Goal: Information Seeking & Learning: Find contact information

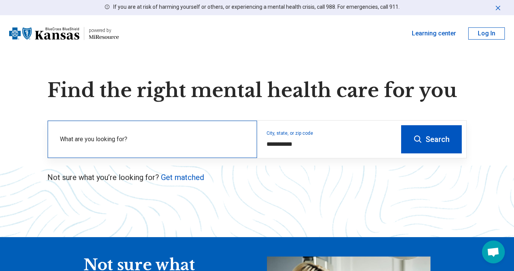
click at [204, 137] on label "What are you looking for?" at bounding box center [154, 139] width 188 height 9
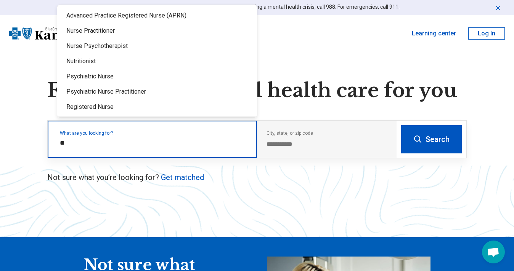
type input "***"
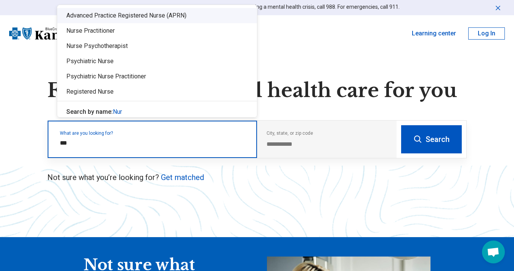
click at [163, 12] on div "Advanced Practice Registered Nurse (APRN)" at bounding box center [157, 15] width 200 height 15
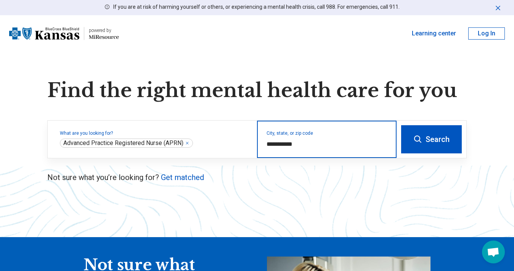
click at [280, 141] on input "**********" at bounding box center [326, 144] width 121 height 9
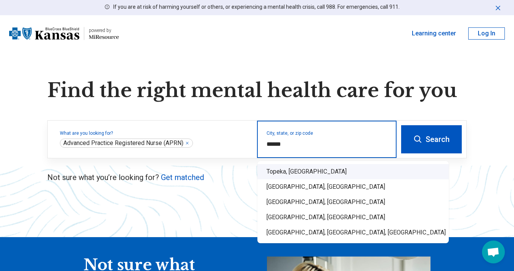
click at [279, 179] on div "Topeka, KS" at bounding box center [352, 171] width 191 height 15
type input "**********"
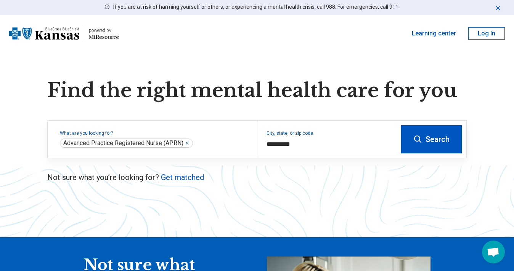
click at [442, 135] on button "Search" at bounding box center [431, 139] width 61 height 28
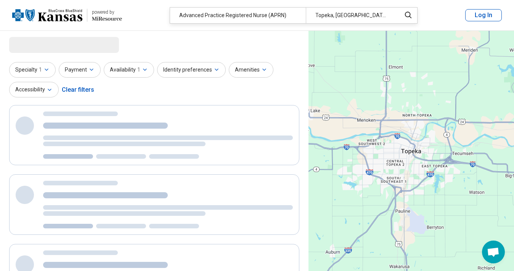
select select "***"
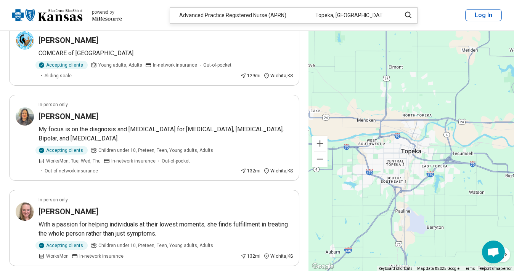
scroll to position [1483, 0]
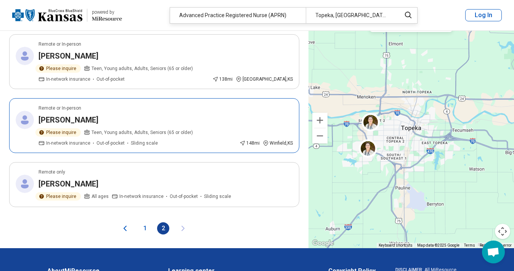
scroll to position [1190, 0]
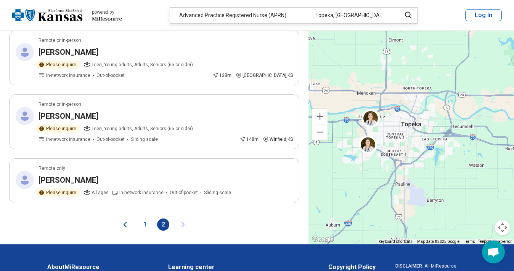
click at [146, 219] on button "1" at bounding box center [145, 225] width 12 height 12
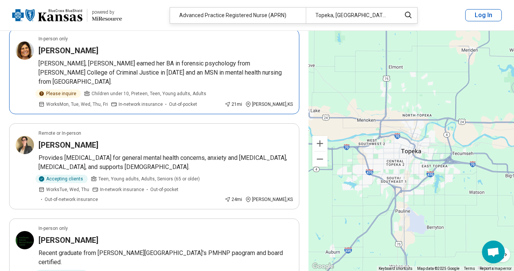
scroll to position [170, 0]
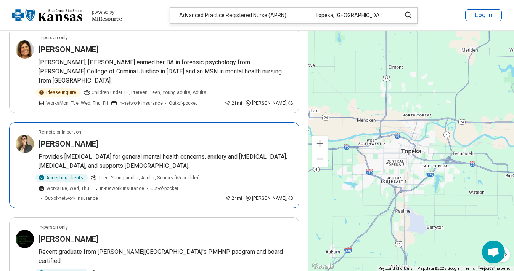
click at [88, 139] on div "Kalie Shanks" at bounding box center [165, 144] width 254 height 11
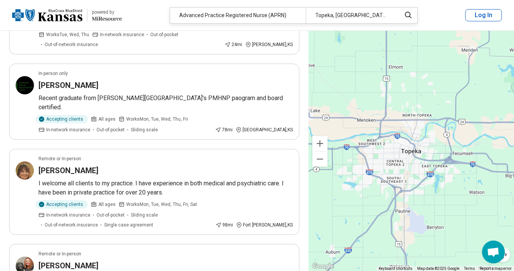
scroll to position [326, 0]
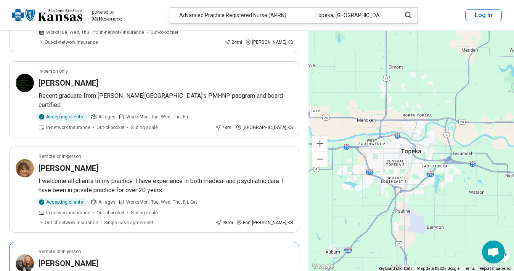
click at [109, 258] on div "Jennifer Pekarek" at bounding box center [165, 263] width 254 height 11
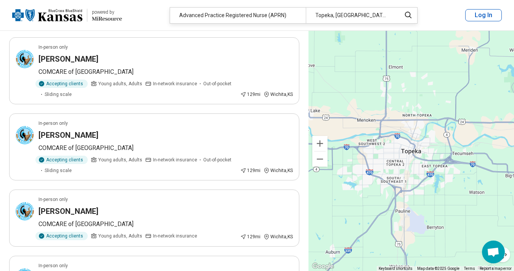
scroll to position [1245, 0]
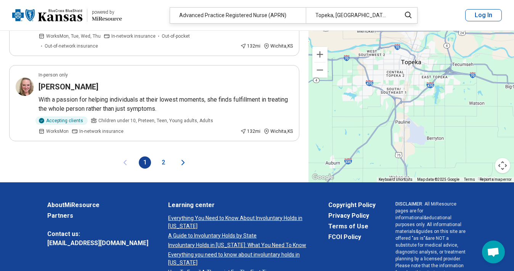
click at [163, 157] on button "2" at bounding box center [163, 163] width 12 height 12
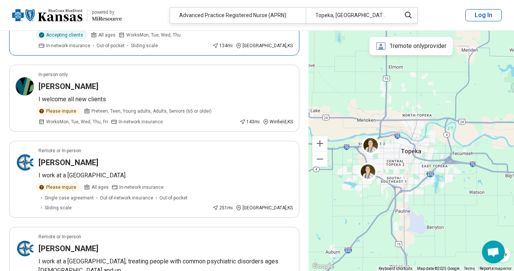
scroll to position [127, 0]
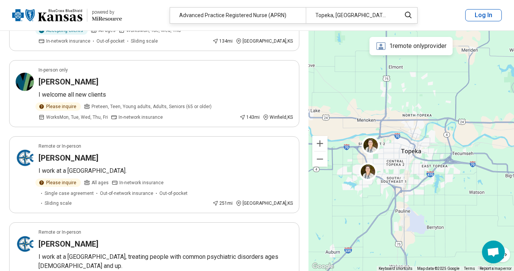
click at [71, 15] on img at bounding box center [47, 15] width 70 height 18
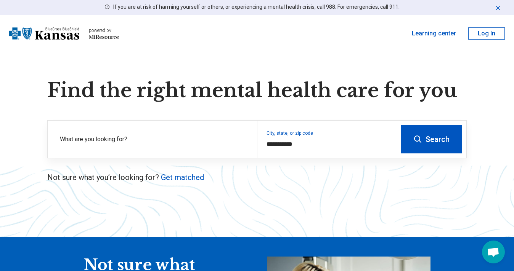
click at [62, 33] on img at bounding box center [44, 33] width 70 height 18
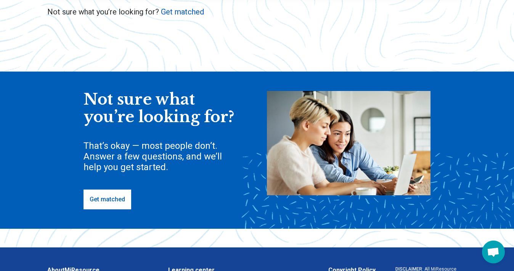
scroll to position [168, 0]
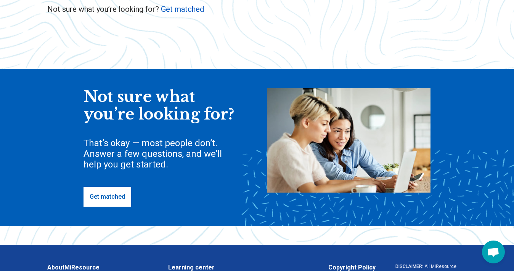
click at [109, 203] on link "Get matched" at bounding box center [107, 197] width 48 height 20
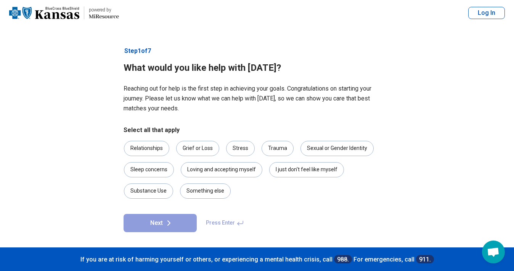
scroll to position [20, 0]
click at [212, 184] on div "Something else" at bounding box center [205, 191] width 51 height 15
click at [169, 222] on icon at bounding box center [169, 223] width 2 height 5
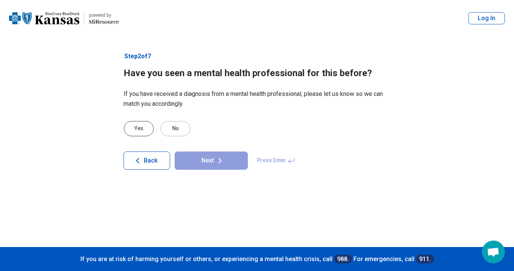
click at [139, 129] on div "Yes" at bounding box center [139, 128] width 30 height 15
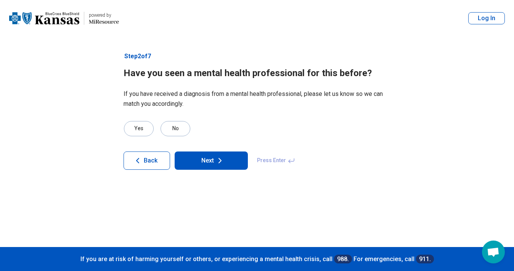
click at [204, 160] on button "Next" at bounding box center [211, 161] width 73 height 18
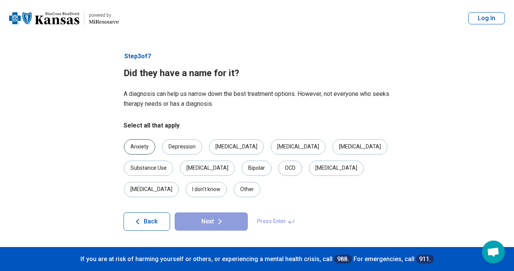
click at [145, 143] on div "Anxiety" at bounding box center [139, 146] width 31 height 15
click at [309, 167] on div "[MEDICAL_DATA]" at bounding box center [336, 168] width 55 height 15
click at [216, 217] on icon at bounding box center [219, 221] width 9 height 9
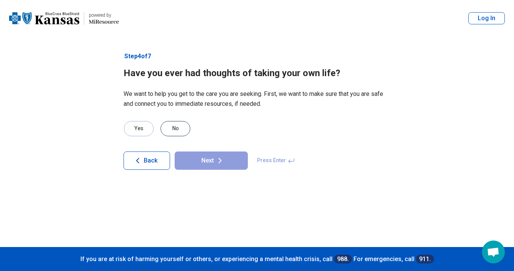
click at [176, 134] on div "No" at bounding box center [175, 128] width 30 height 15
click at [221, 167] on button "Next" at bounding box center [211, 161] width 73 height 18
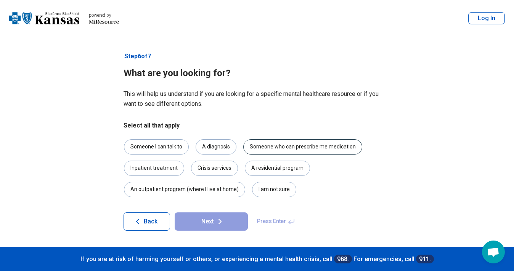
click at [266, 149] on div "Someone who can prescribe me medication" at bounding box center [302, 146] width 119 height 15
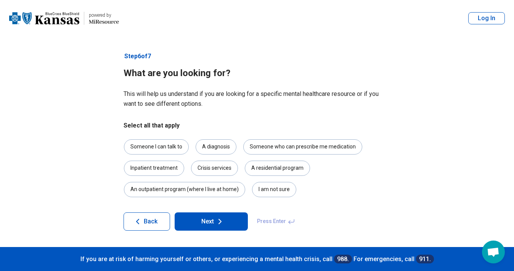
click at [210, 221] on button "Next" at bounding box center [211, 222] width 73 height 18
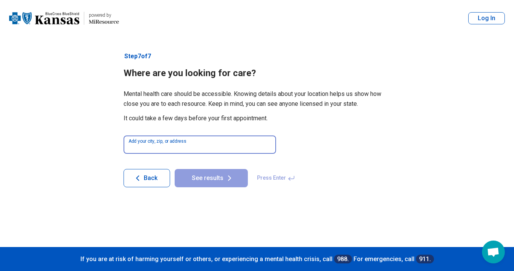
click at [200, 146] on input at bounding box center [199, 145] width 152 height 18
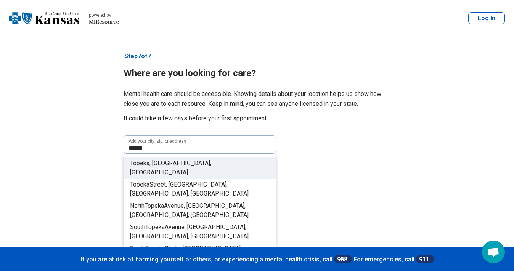
click at [186, 160] on li "Topeka , KS, USA" at bounding box center [200, 167] width 152 height 21
type input "**********"
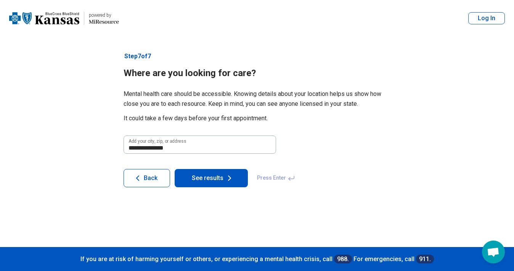
click at [212, 176] on button "See results" at bounding box center [211, 178] width 73 height 18
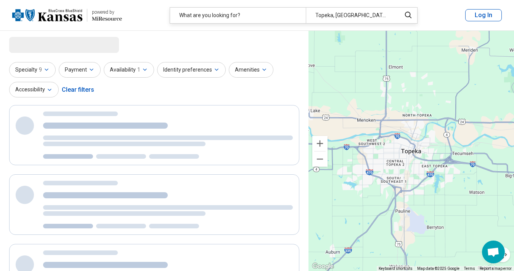
select select "***"
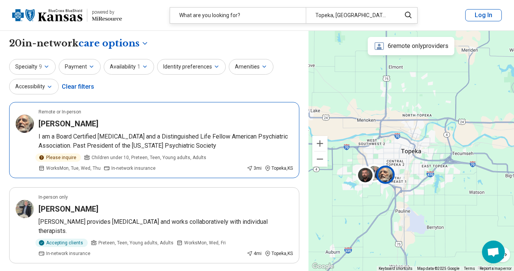
click at [107, 124] on div "[PERSON_NAME]" at bounding box center [165, 123] width 254 height 11
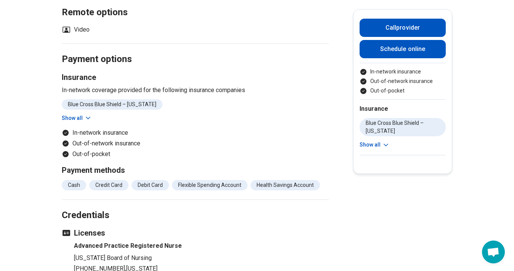
scroll to position [613, 0]
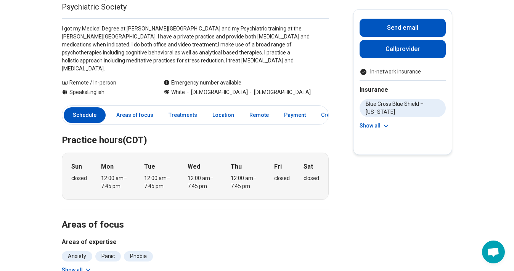
scroll to position [27, 0]
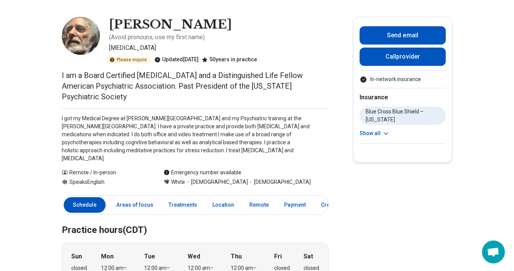
click at [115, 22] on h1 "[PERSON_NAME]" at bounding box center [170, 25] width 123 height 16
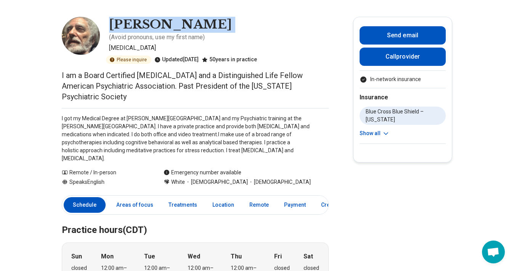
click at [115, 22] on h1 "Sanford Pomerantz" at bounding box center [170, 25] width 123 height 16
copy h1 "Sanford Pomerantz"
click at [135, 197] on link "Areas of focus" at bounding box center [135, 205] width 46 height 16
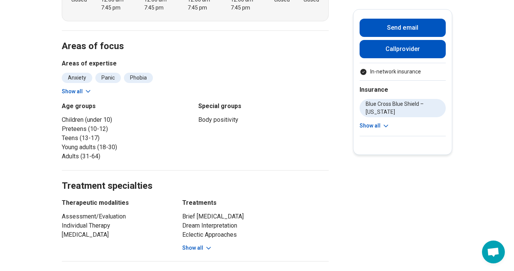
scroll to position [296, 0]
click at [205, 245] on icon at bounding box center [209, 249] width 8 height 8
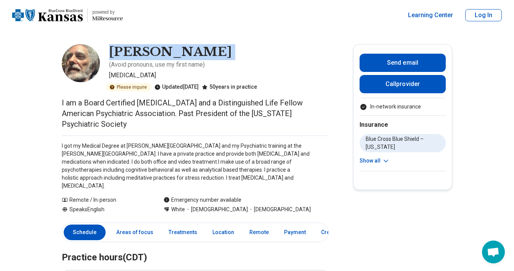
scroll to position [0, 0]
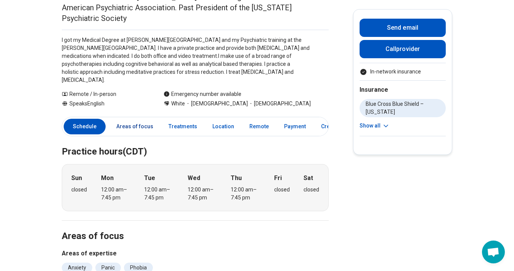
click at [142, 119] on link "Areas of focus" at bounding box center [135, 127] width 46 height 16
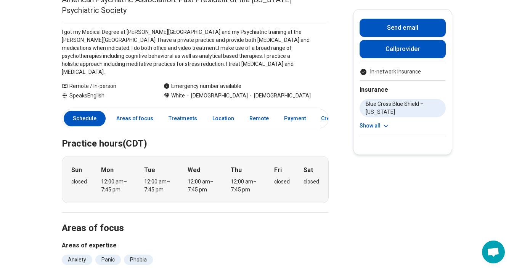
scroll to position [51, 0]
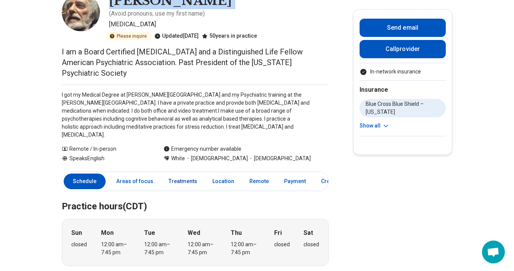
click at [180, 174] on link "Treatments" at bounding box center [183, 182] width 38 height 16
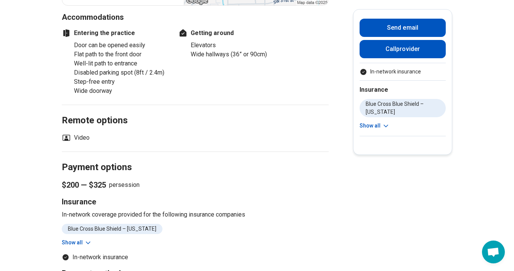
scroll to position [836, 0]
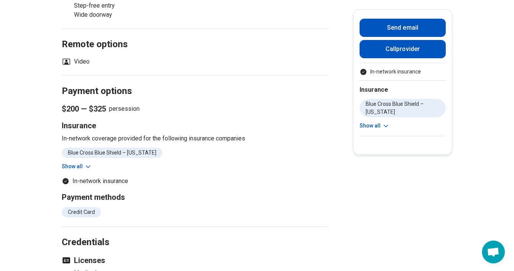
click at [86, 163] on icon at bounding box center [88, 167] width 8 height 8
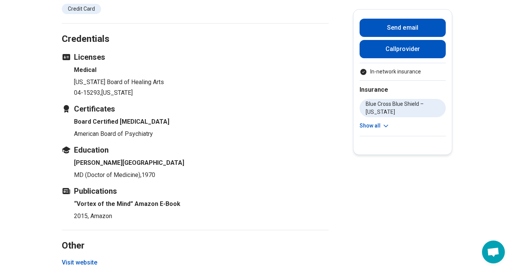
scroll to position [1053, 0]
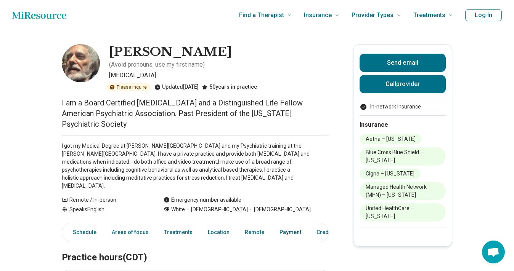
click at [280, 225] on link "Payment" at bounding box center [290, 233] width 31 height 16
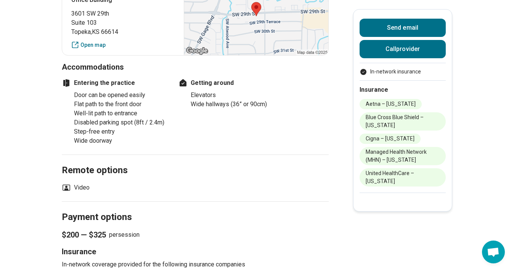
scroll to position [782, 0]
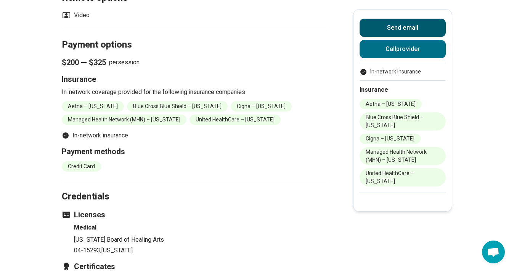
click at [407, 27] on button "Send email" at bounding box center [402, 28] width 86 height 18
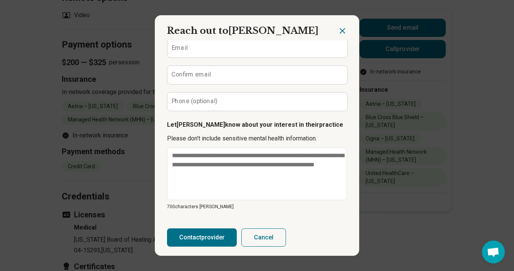
scroll to position [74, 0]
click at [343, 31] on icon "Close dialog" at bounding box center [342, 30] width 9 height 9
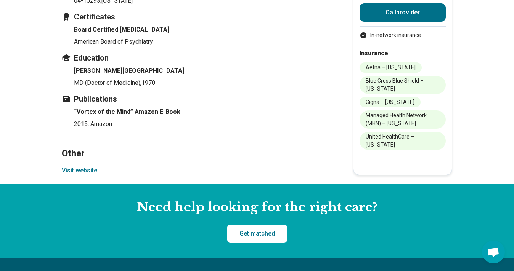
scroll to position [1034, 0]
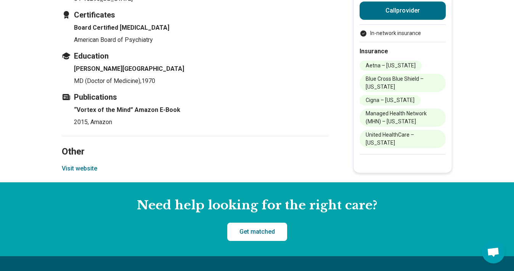
click at [73, 164] on button "Visit website" at bounding box center [79, 168] width 35 height 9
